Goal: Task Accomplishment & Management: Use online tool/utility

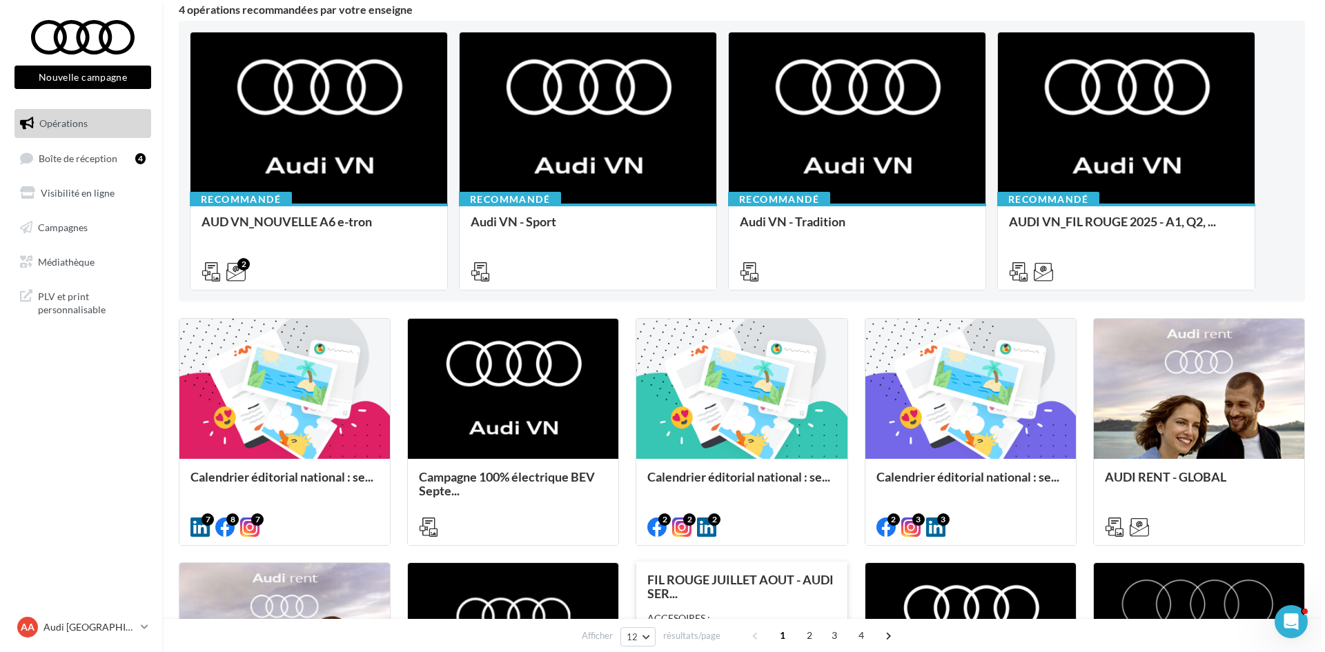
scroll to position [207, 0]
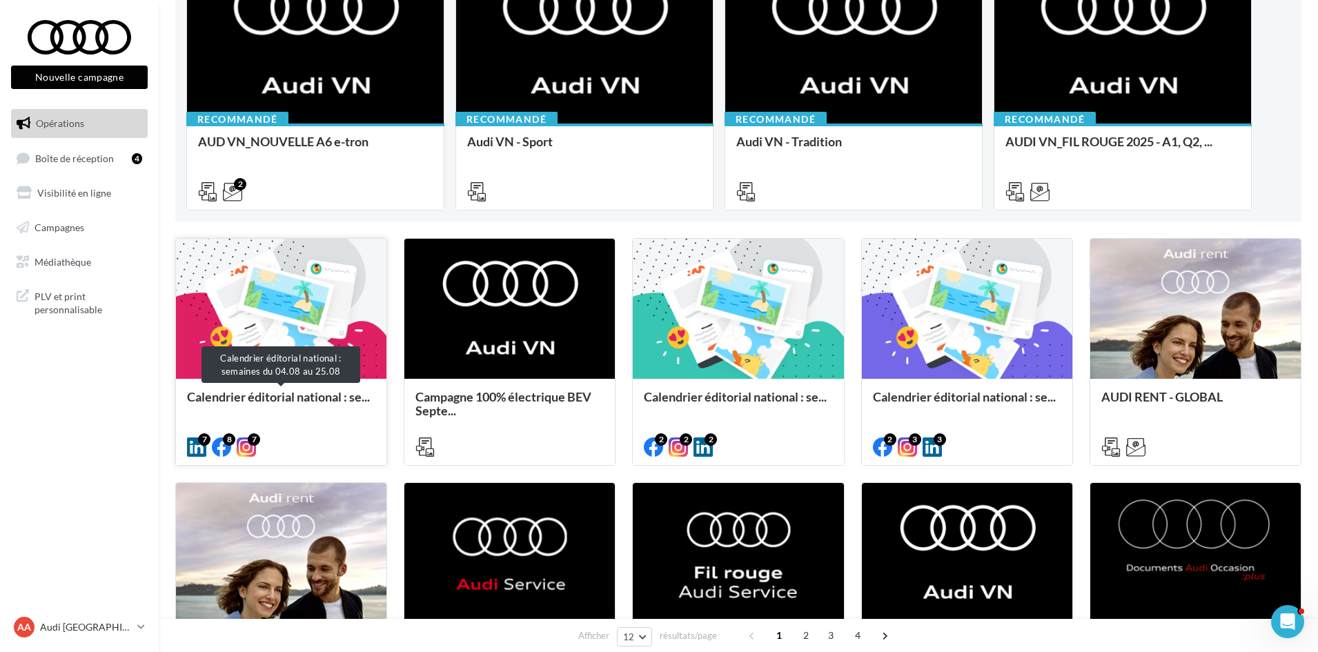
click at [214, 390] on span "Calendrier éditorial national : se..." at bounding box center [278, 396] width 183 height 15
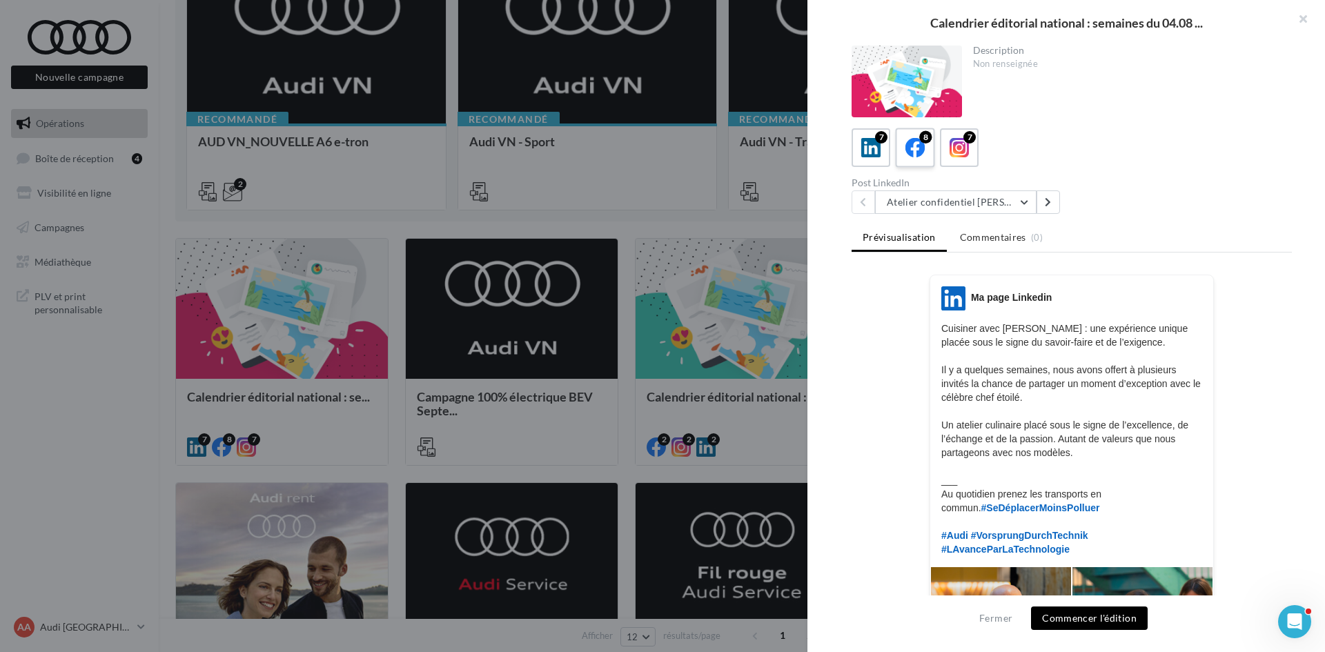
click at [922, 160] on div "8" at bounding box center [915, 148] width 26 height 26
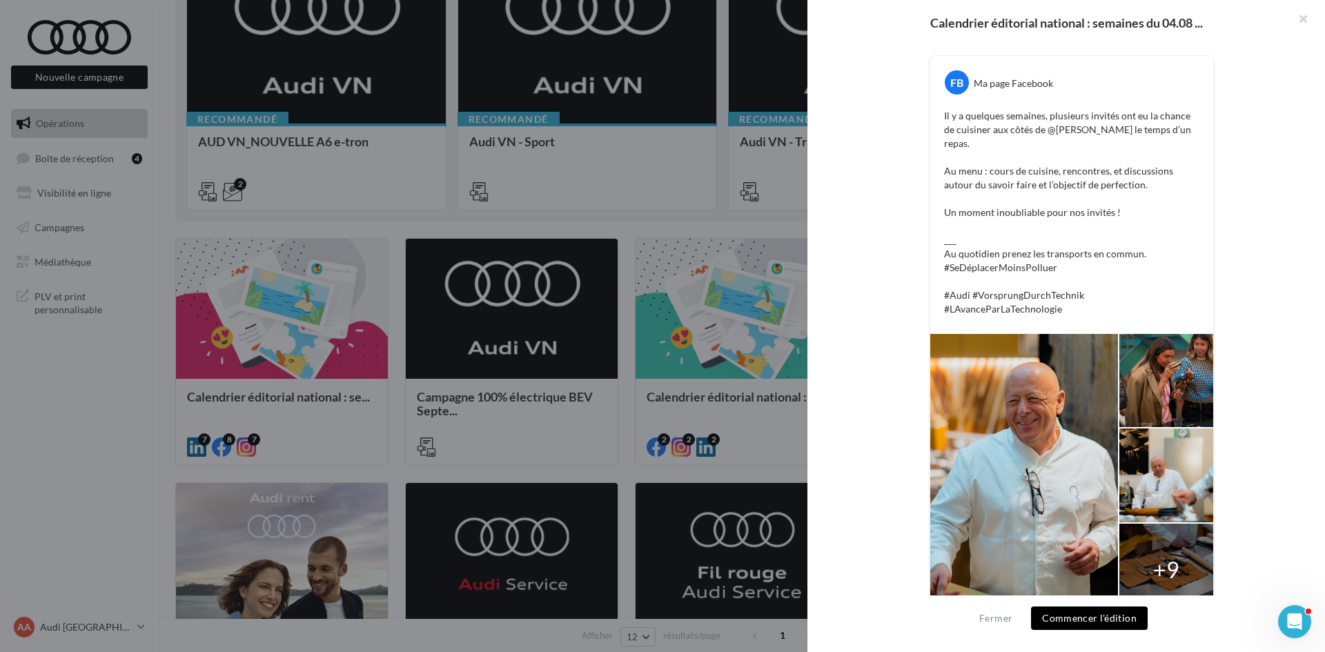
scroll to position [0, 0]
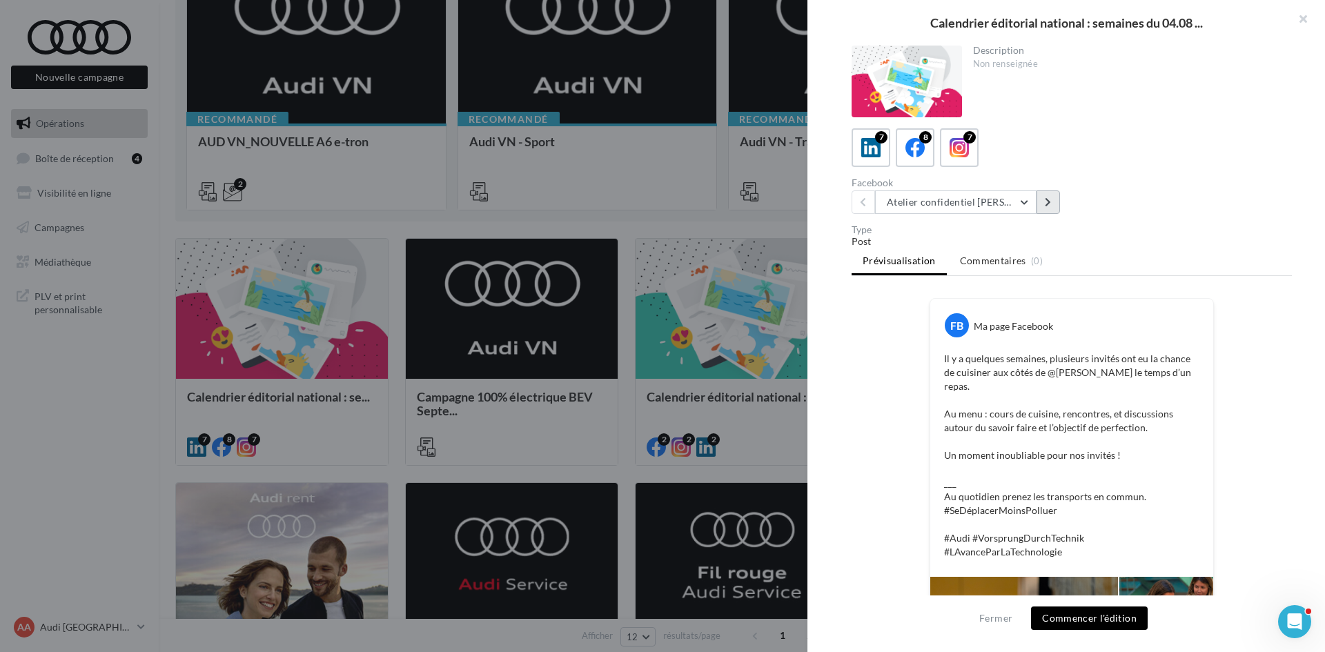
click at [1043, 201] on button at bounding box center [1047, 201] width 23 height 23
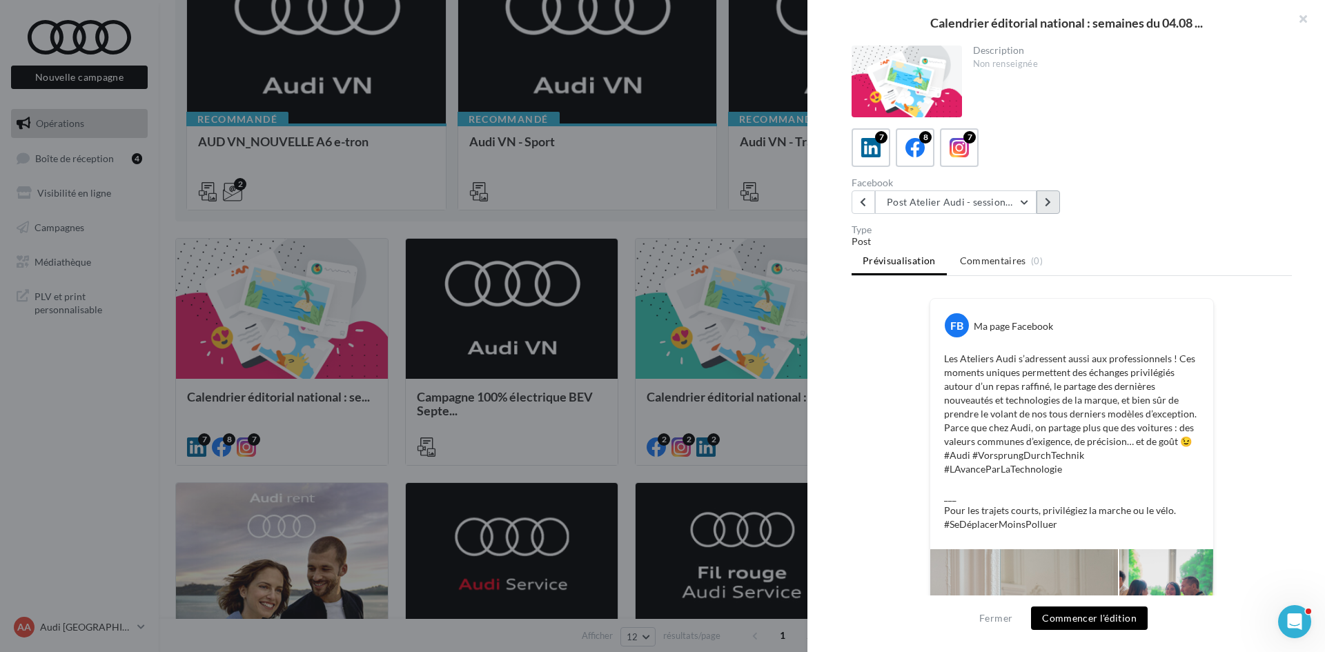
click at [1050, 199] on icon at bounding box center [1047, 202] width 6 height 10
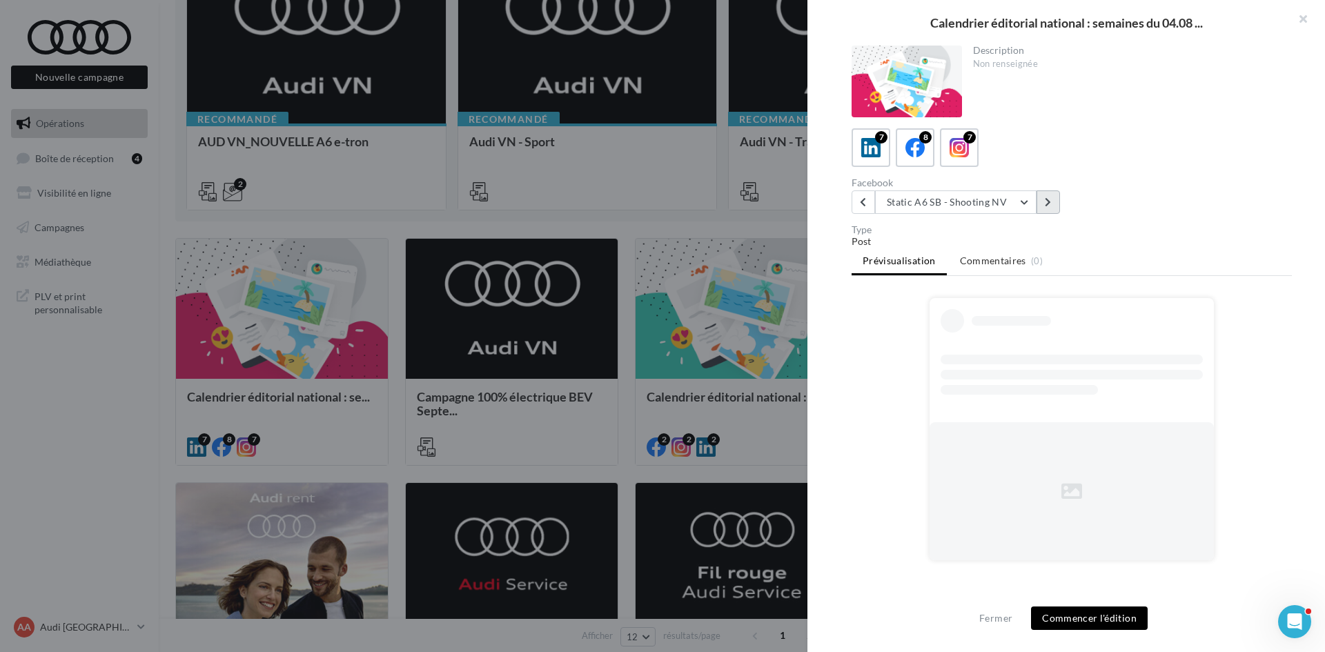
click at [1050, 199] on icon at bounding box center [1047, 202] width 6 height 10
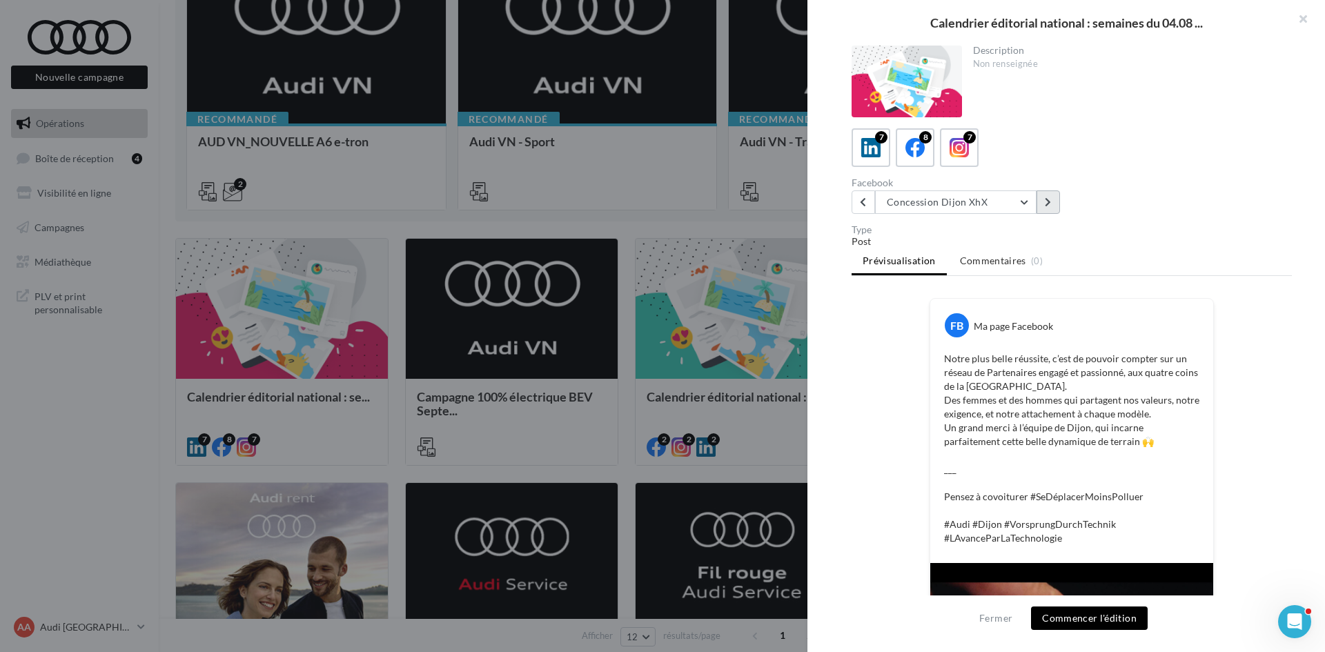
click at [1055, 207] on button at bounding box center [1047, 201] width 23 height 23
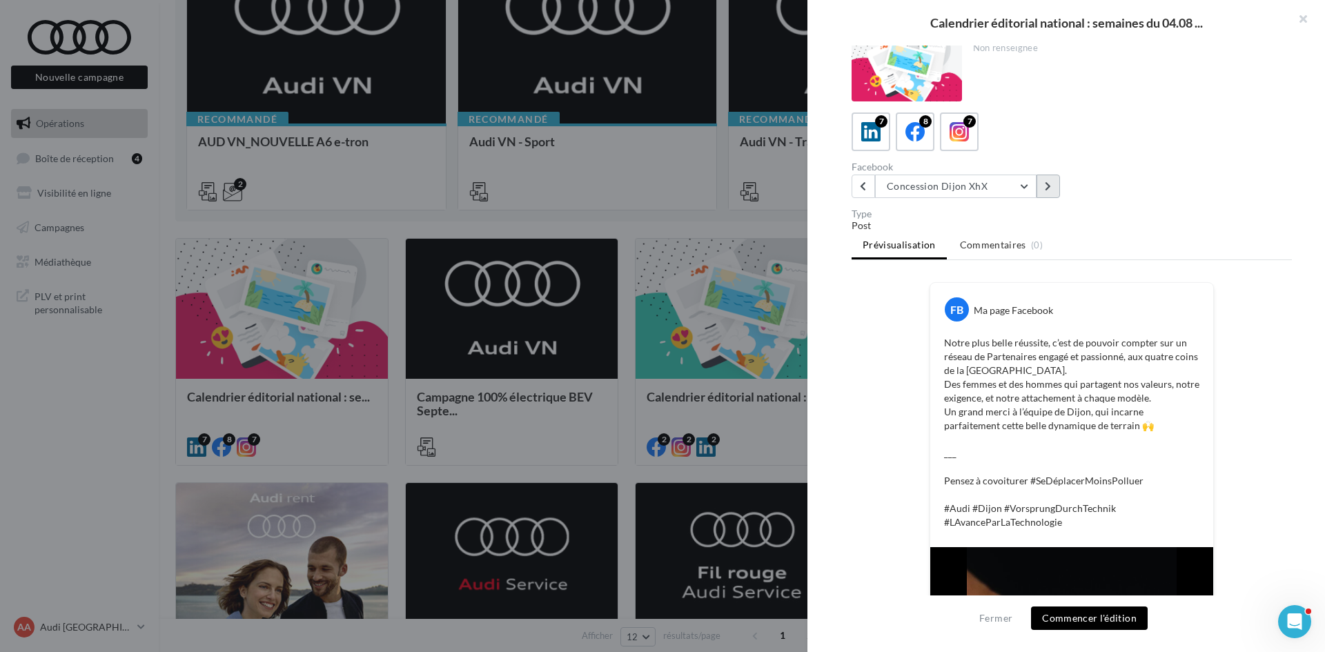
scroll to position [25, 0]
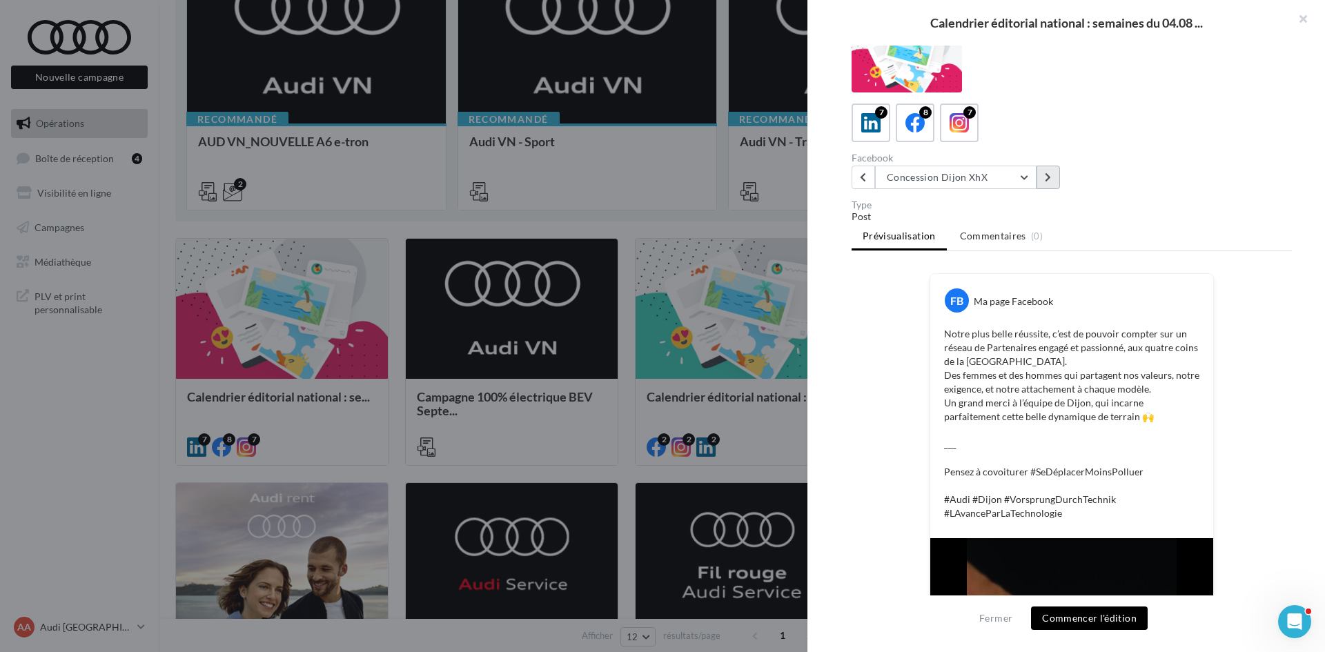
click at [1052, 173] on button at bounding box center [1047, 177] width 23 height 23
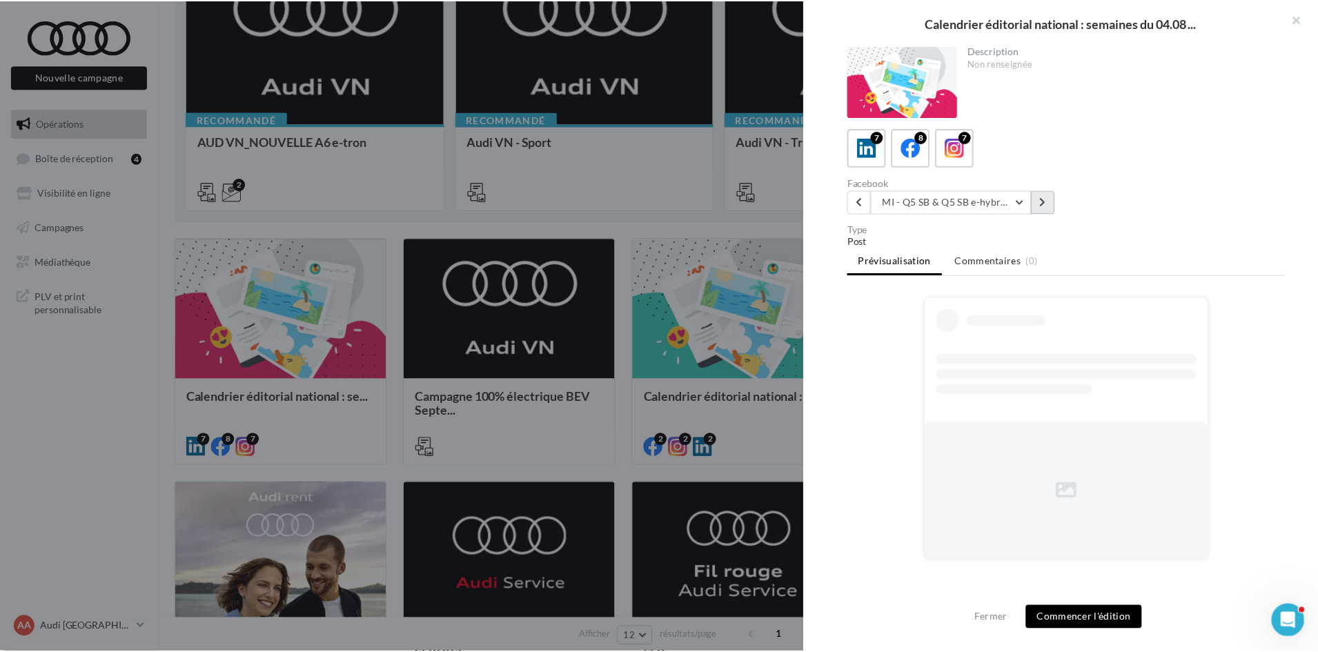
scroll to position [0, 0]
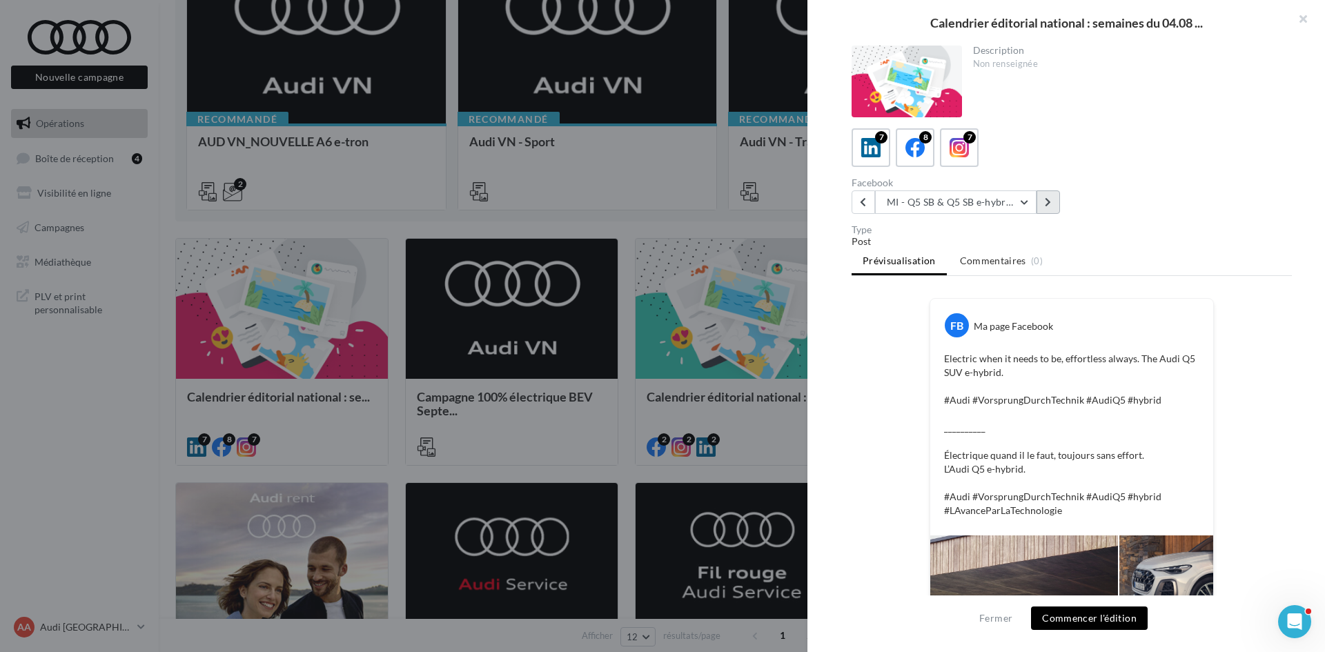
click at [1057, 206] on button at bounding box center [1047, 201] width 23 height 23
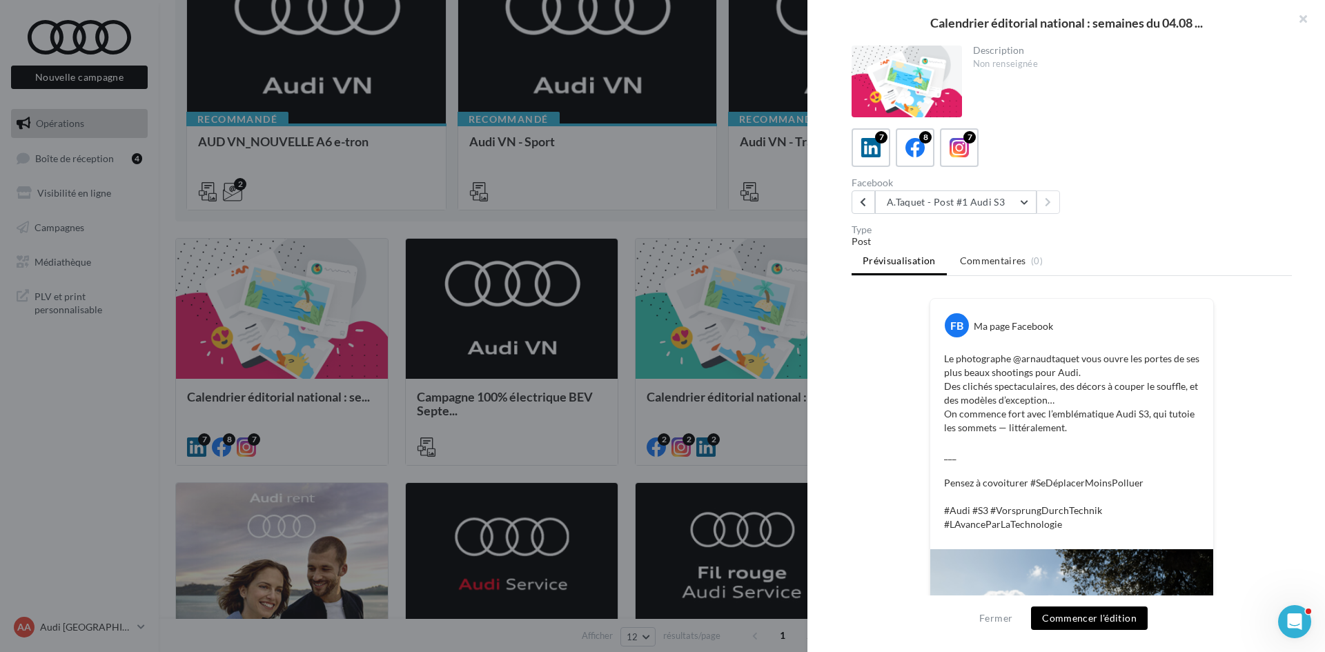
click at [579, 428] on div at bounding box center [662, 326] width 1325 height 652
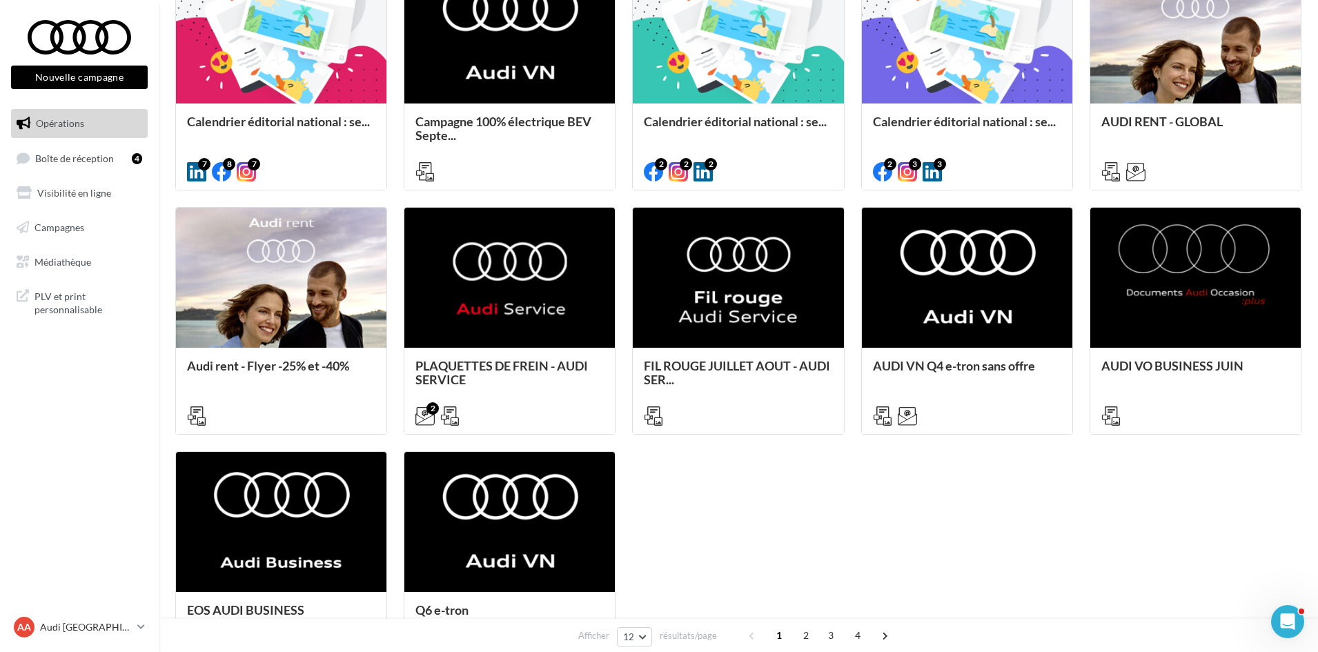
scroll to position [483, 0]
